Goal: Use online tool/utility: Utilize a website feature to perform a specific function

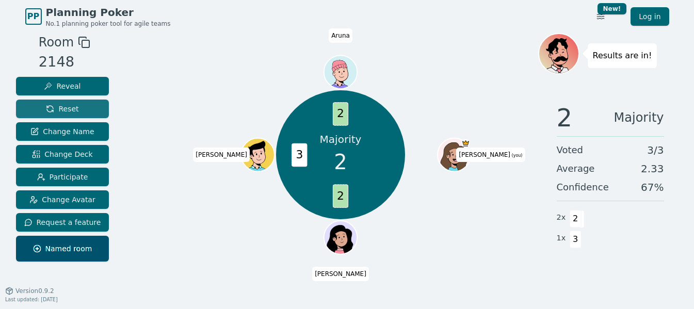
click at [62, 108] on span "Reset" at bounding box center [62, 109] width 33 height 10
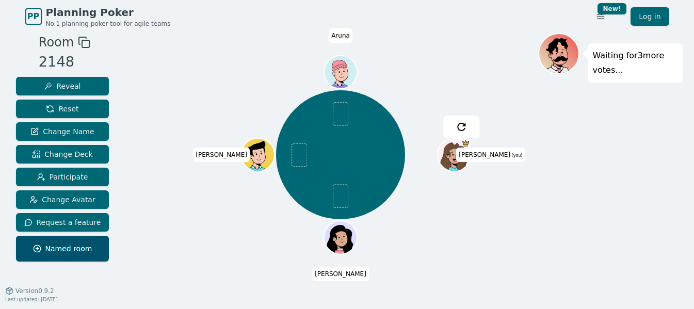
click at [60, 46] on span "Room" at bounding box center [56, 42] width 35 height 19
click at [83, 43] on icon at bounding box center [84, 42] width 12 height 12
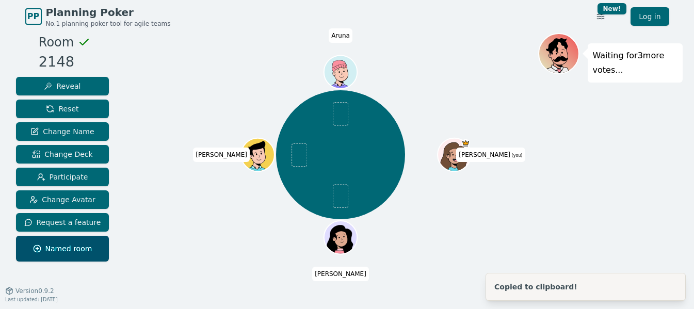
click at [58, 3] on div "PP Planning Poker No.1 planning poker tool for agile teams Toggle theme New! Lo…" at bounding box center [347, 16] width 644 height 33
click at [60, 11] on span "Planning Poker" at bounding box center [108, 12] width 125 height 14
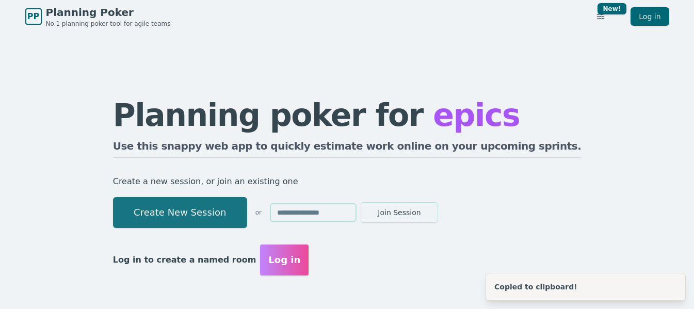
click at [196, 211] on button "Create New Session" at bounding box center [180, 212] width 134 height 31
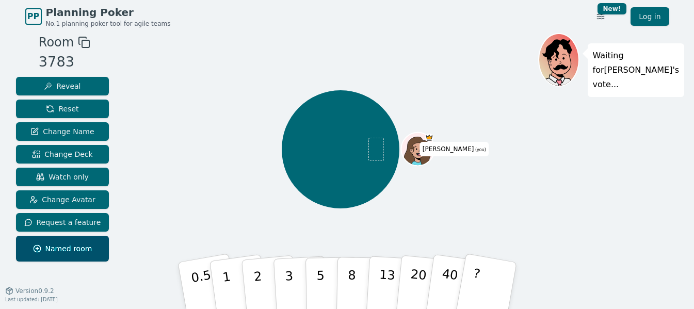
click at [83, 43] on icon at bounding box center [84, 42] width 12 height 12
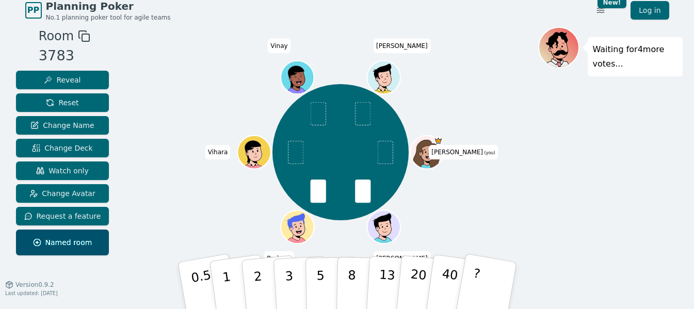
scroll to position [8, 0]
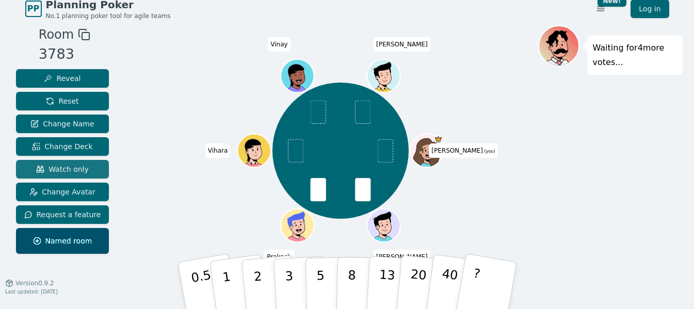
click at [62, 171] on span "Watch only" at bounding box center [62, 169] width 53 height 10
